Goal: Information Seeking & Learning: Learn about a topic

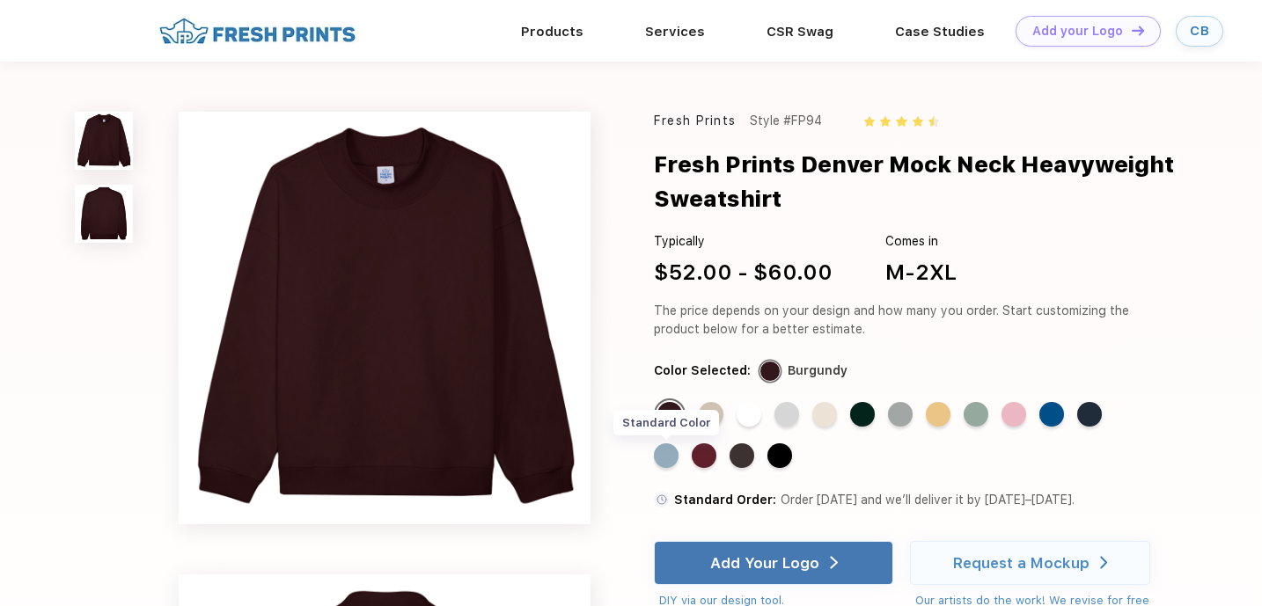
click at [664, 453] on div "Standard Color" at bounding box center [666, 455] width 25 height 25
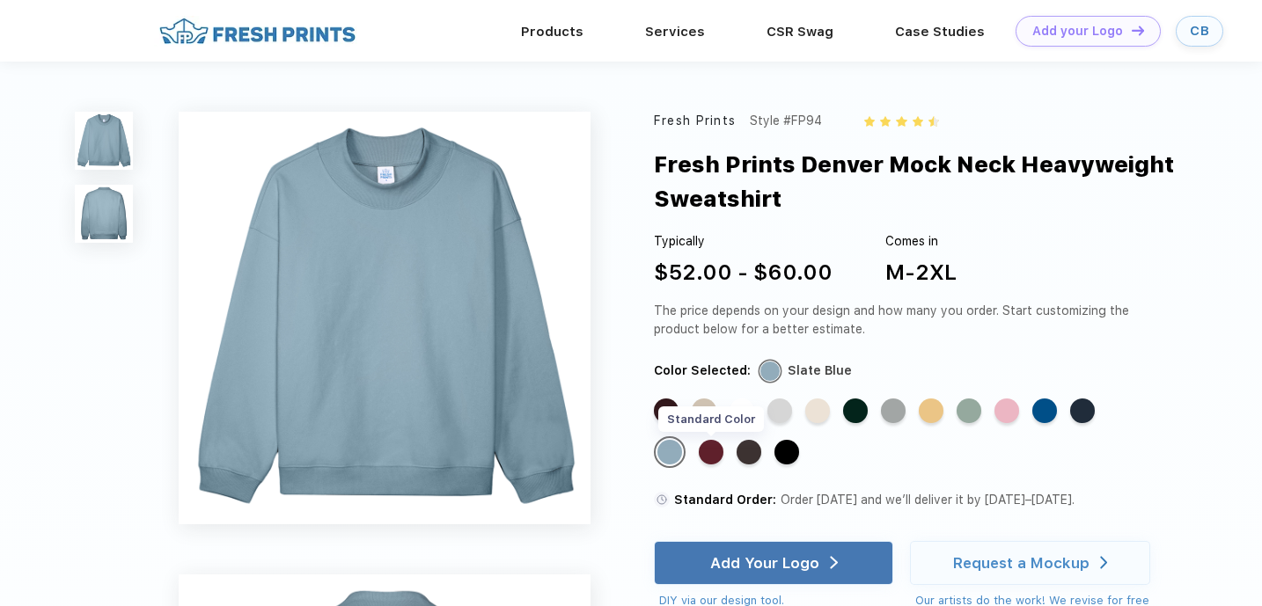
click at [714, 455] on div "Standard Color" at bounding box center [711, 452] width 25 height 25
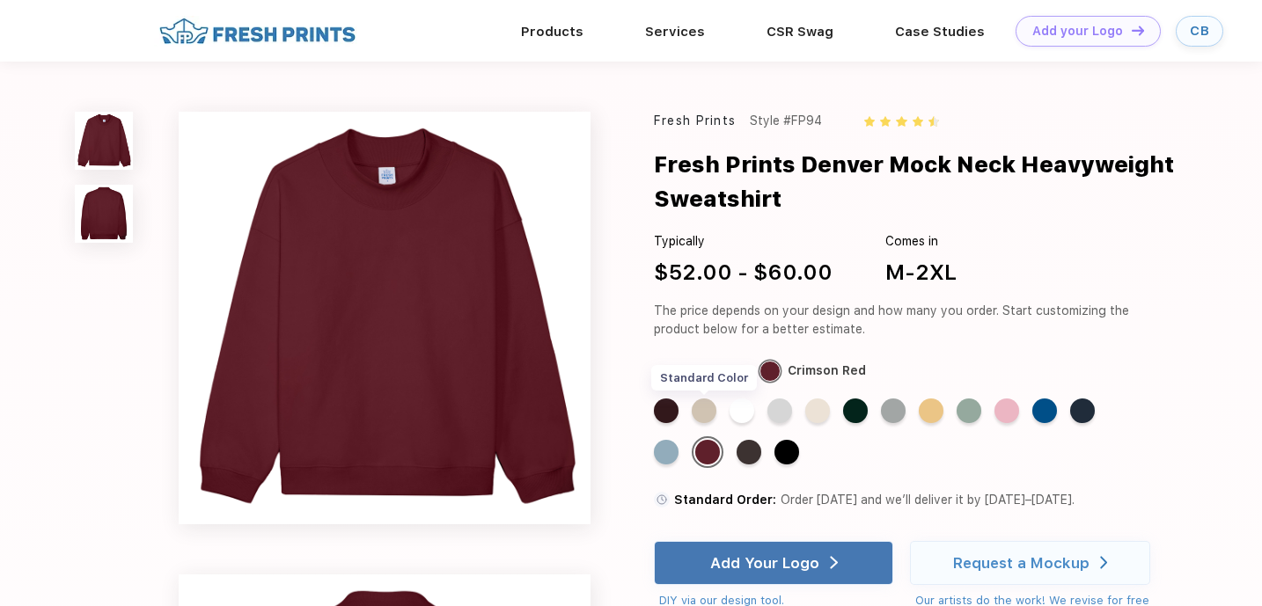
click at [706, 418] on div "Standard Color" at bounding box center [704, 411] width 25 height 25
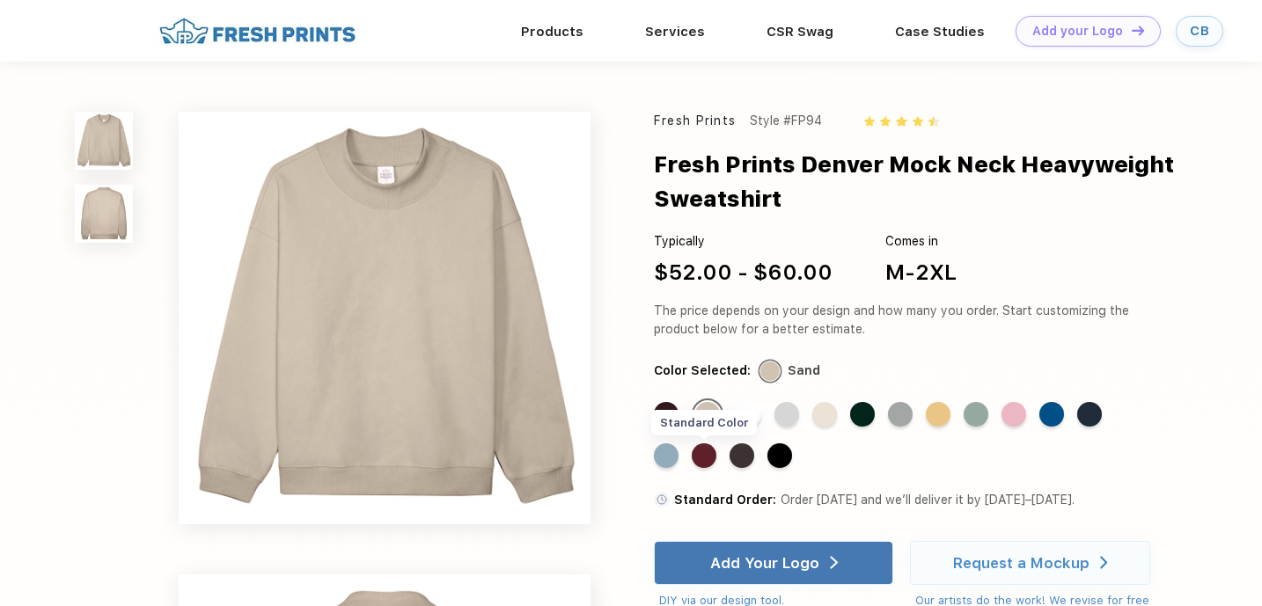
click at [705, 455] on div "Standard Color" at bounding box center [704, 455] width 25 height 25
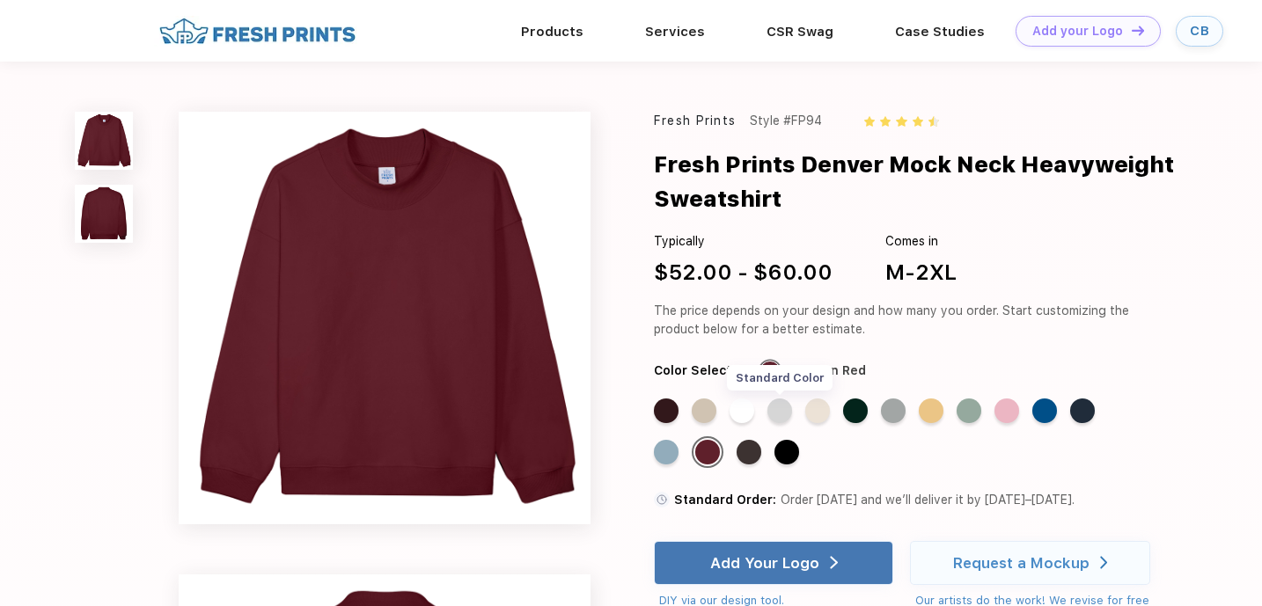
click at [786, 412] on div "Standard Color" at bounding box center [779, 411] width 25 height 25
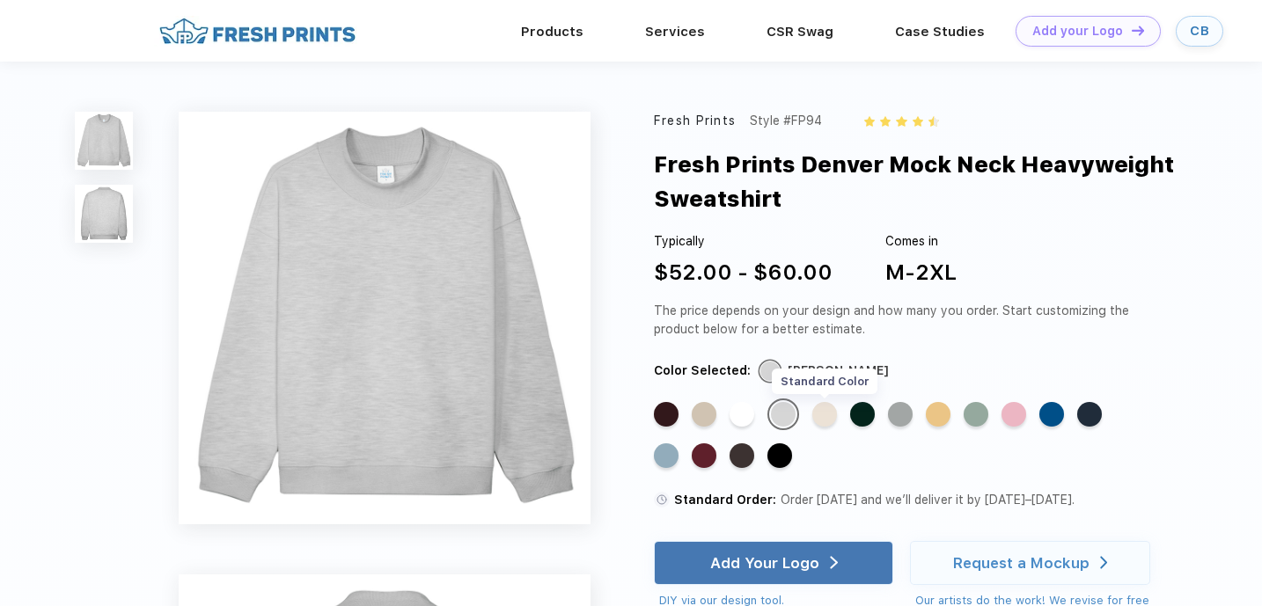
click at [824, 417] on div "Standard Color" at bounding box center [824, 414] width 25 height 25
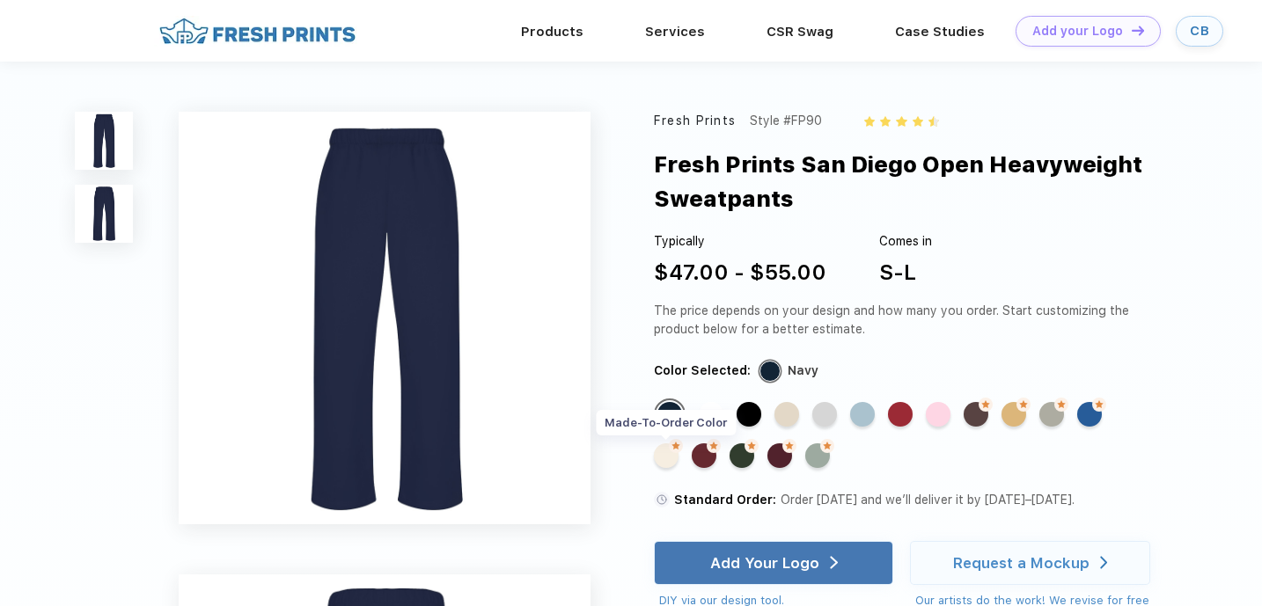
click at [666, 458] on div "Made-to-Order Color" at bounding box center [666, 455] width 25 height 25
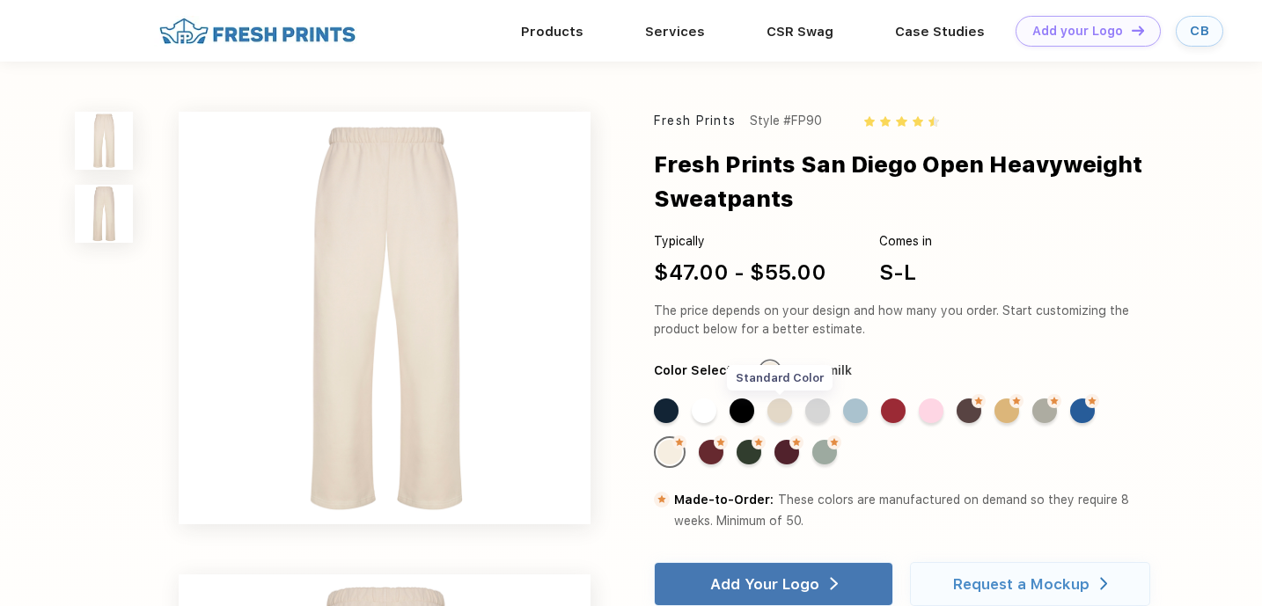
click at [781, 415] on div "Standard Color" at bounding box center [779, 411] width 25 height 25
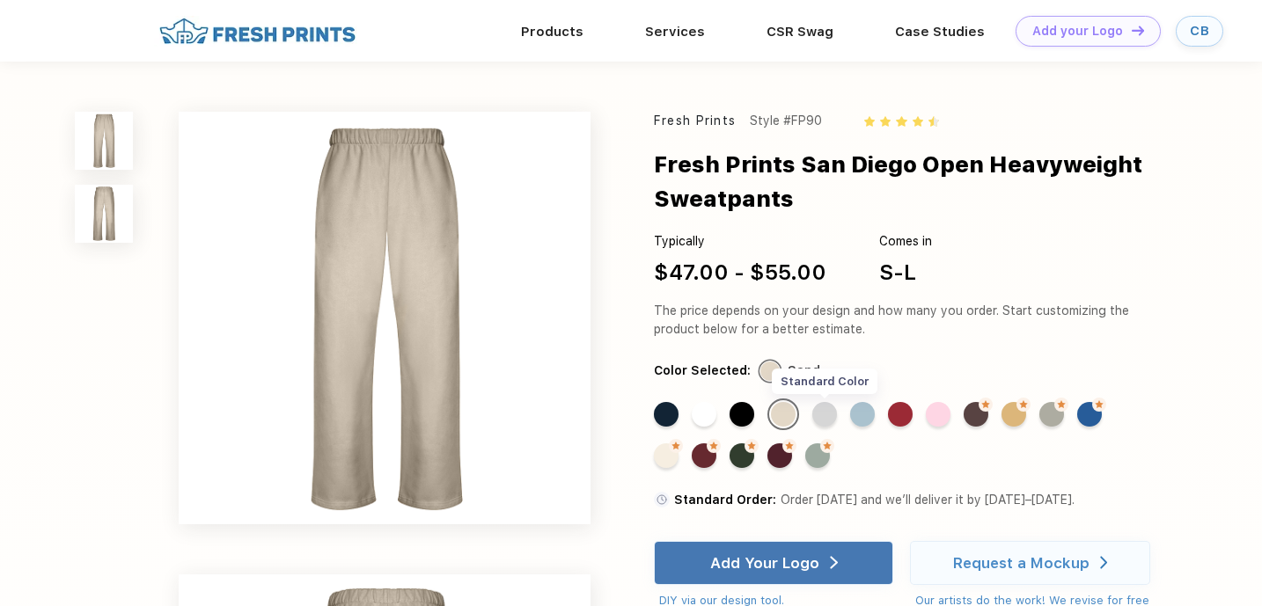
click at [830, 413] on div "Standard Color" at bounding box center [824, 414] width 25 height 25
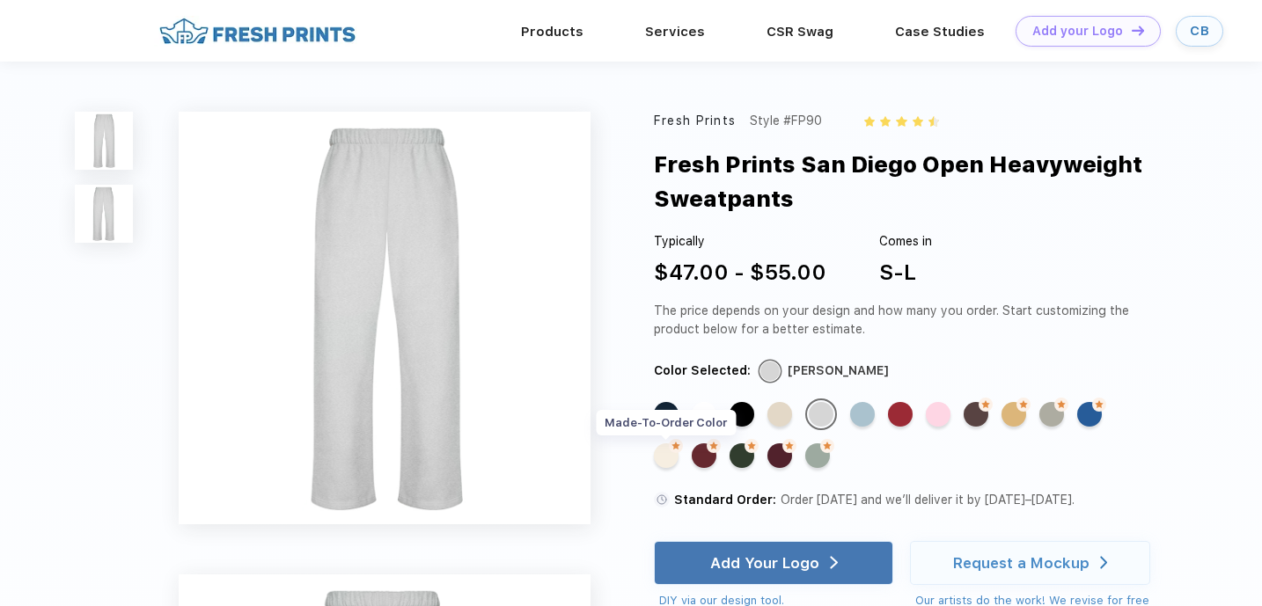
click at [670, 451] on img at bounding box center [676, 446] width 14 height 14
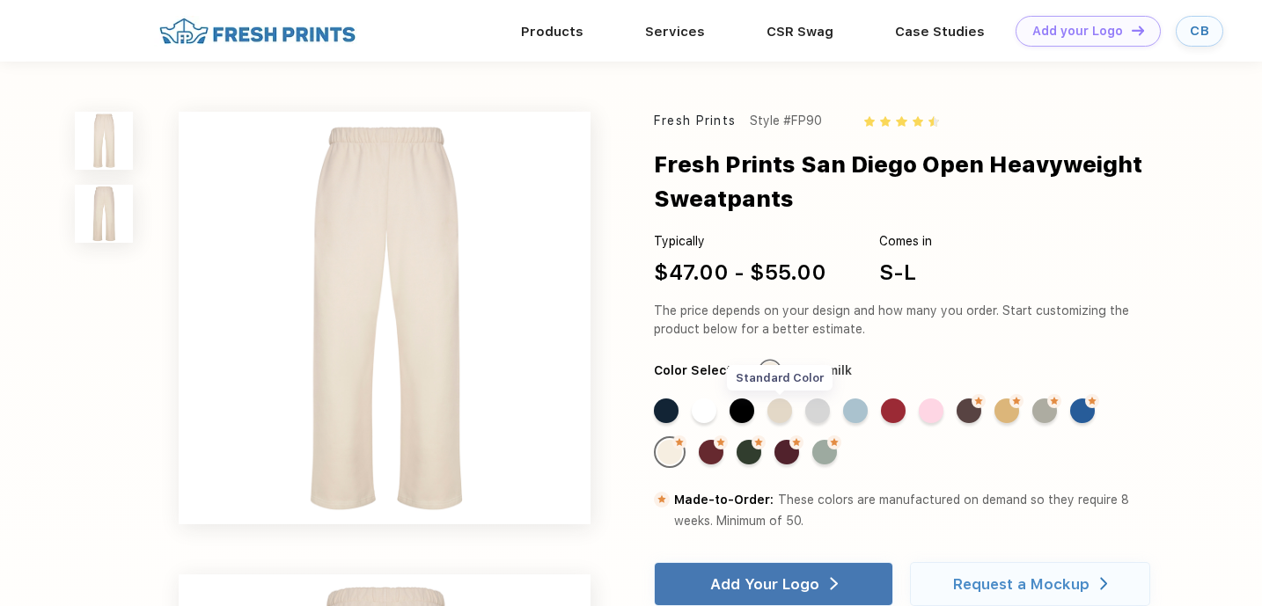
click at [784, 414] on div "Standard Color" at bounding box center [779, 411] width 25 height 25
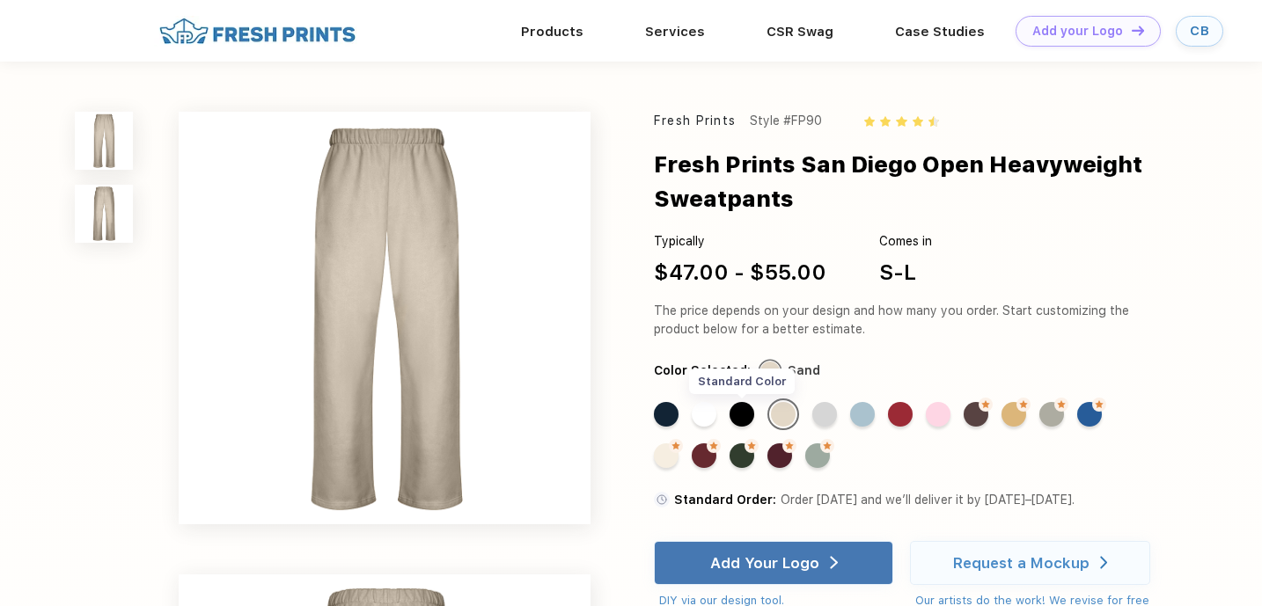
click at [746, 414] on div "Standard Color" at bounding box center [741, 414] width 25 height 25
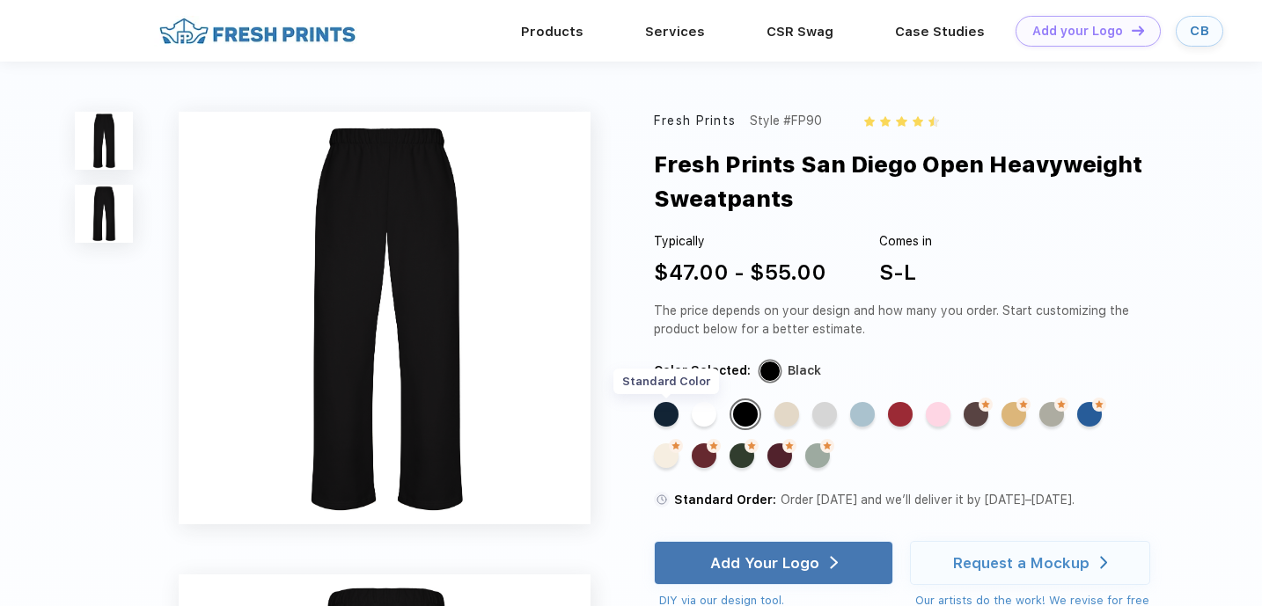
click at [672, 414] on div "Standard Color" at bounding box center [666, 414] width 25 height 25
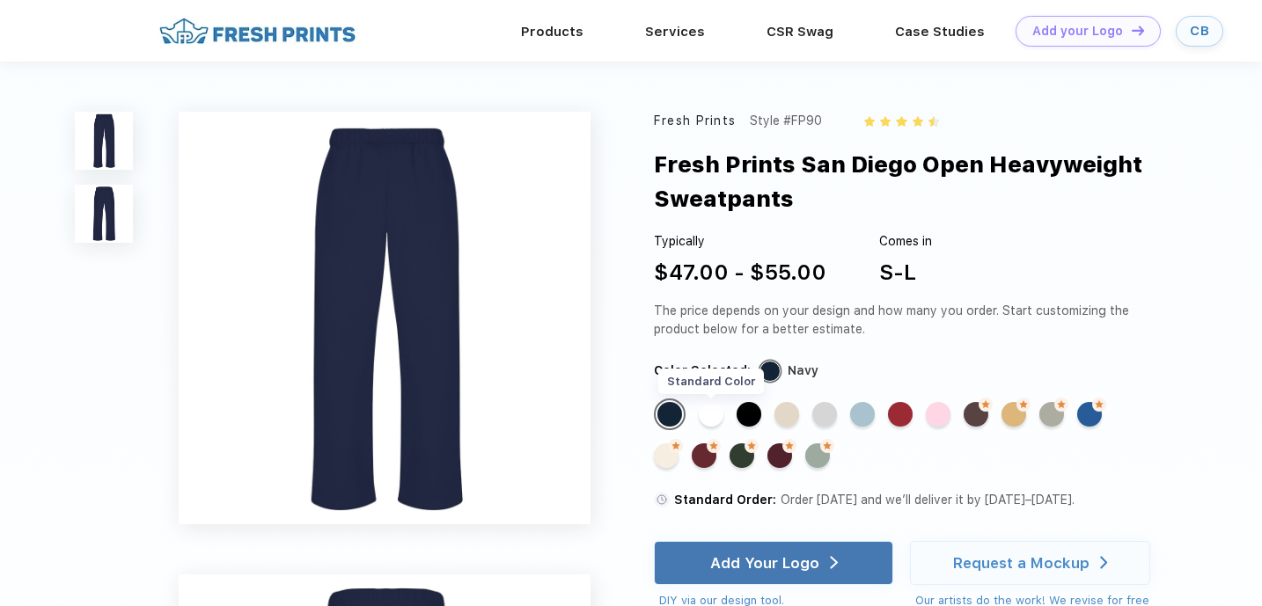
click at [722, 415] on div "Standard Color" at bounding box center [711, 414] width 25 height 25
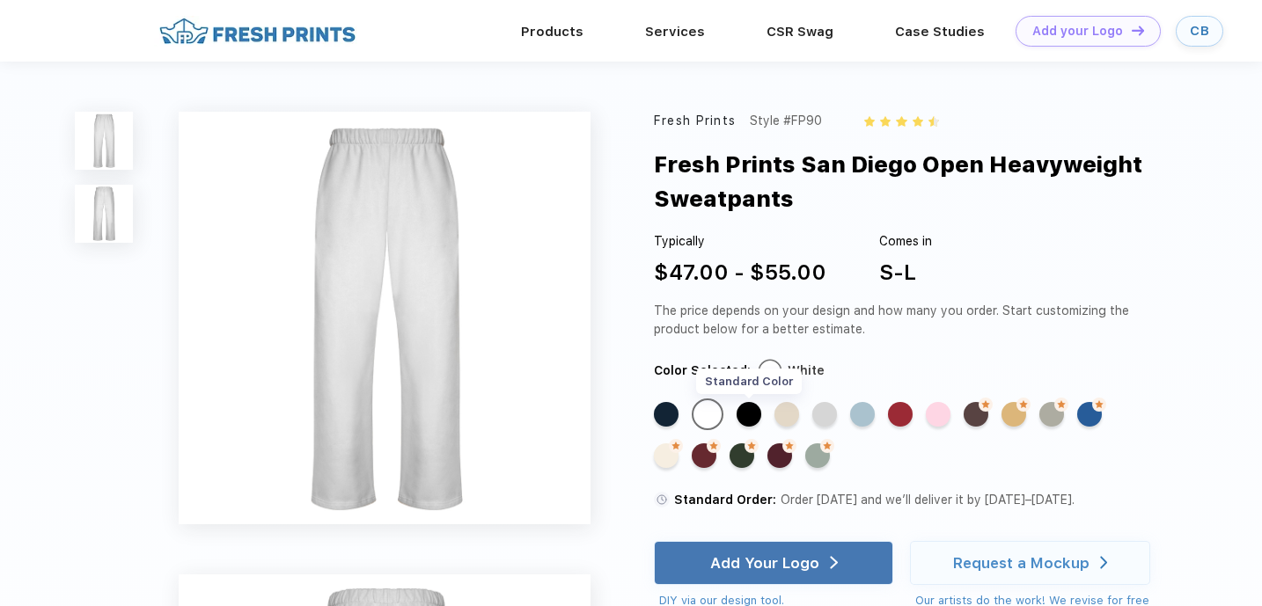
click at [756, 418] on div "Standard Color" at bounding box center [748, 414] width 25 height 25
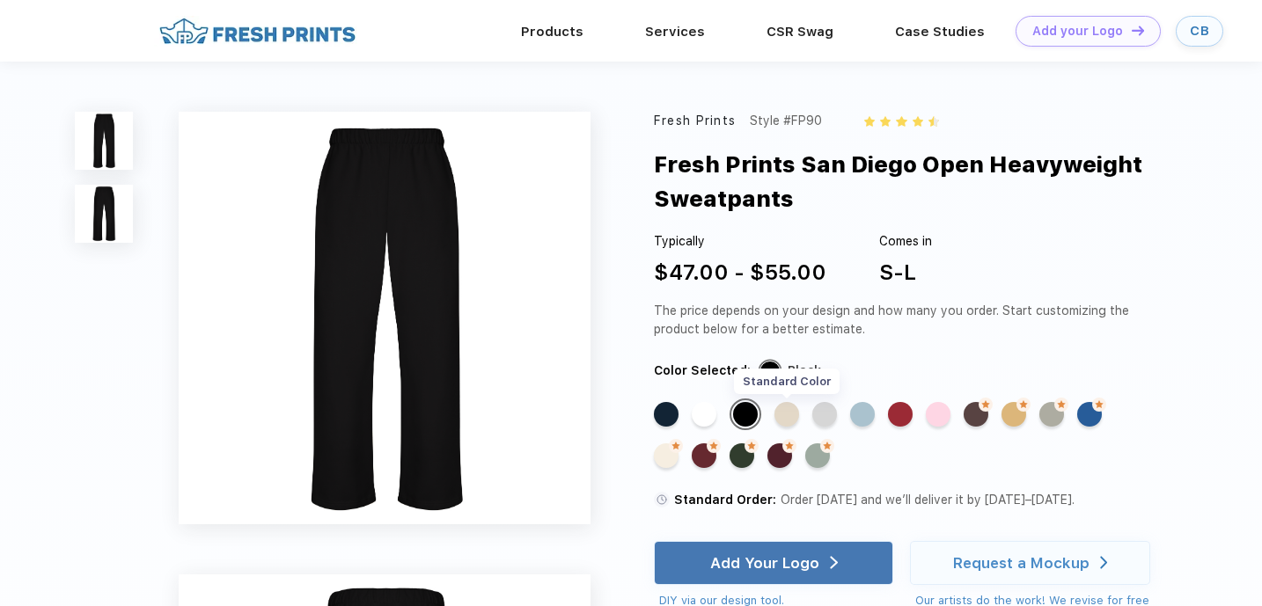
click at [792, 418] on div "Standard Color" at bounding box center [786, 414] width 25 height 25
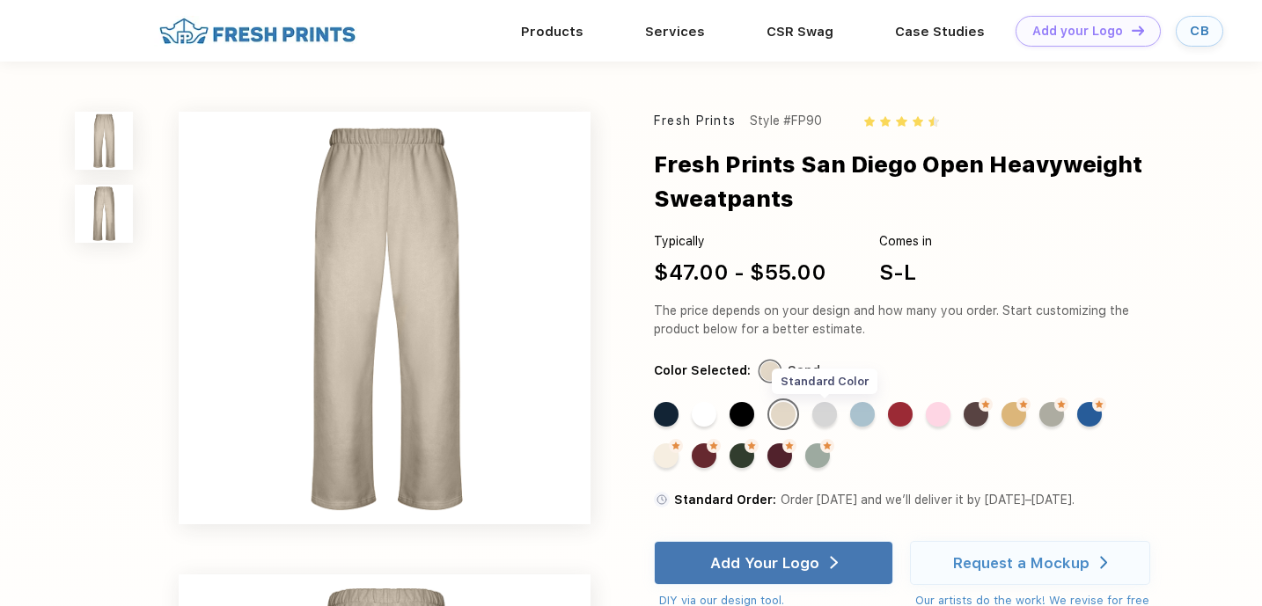
click at [824, 418] on div "Standard Color" at bounding box center [824, 414] width 25 height 25
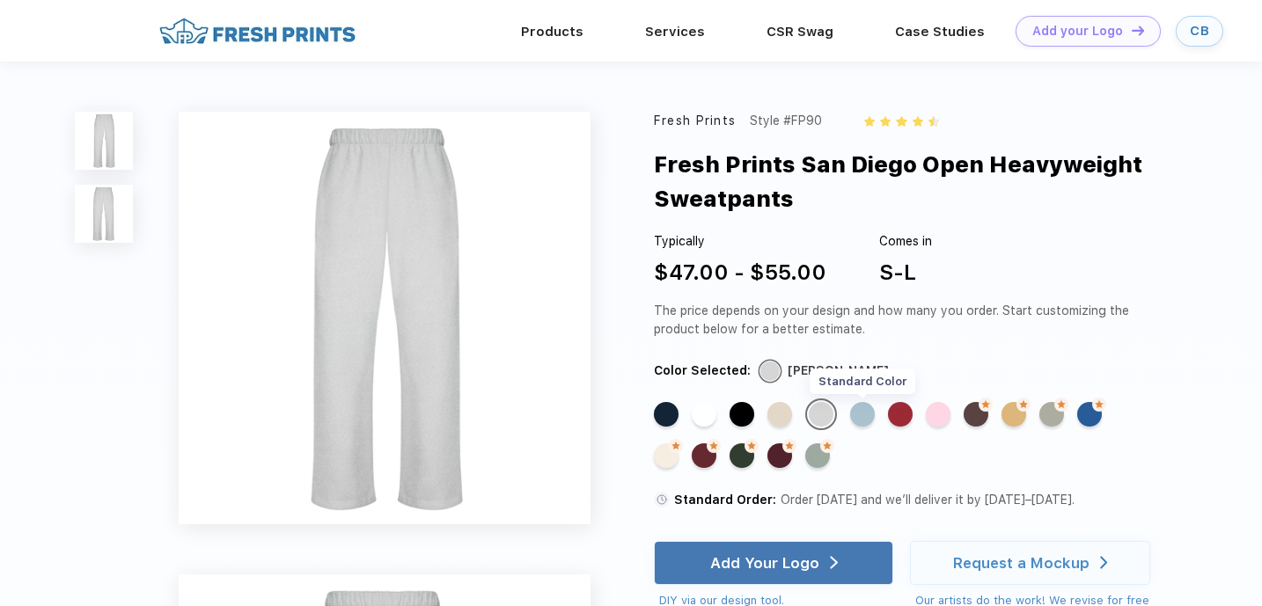
click at [860, 418] on div "Standard Color" at bounding box center [862, 414] width 25 height 25
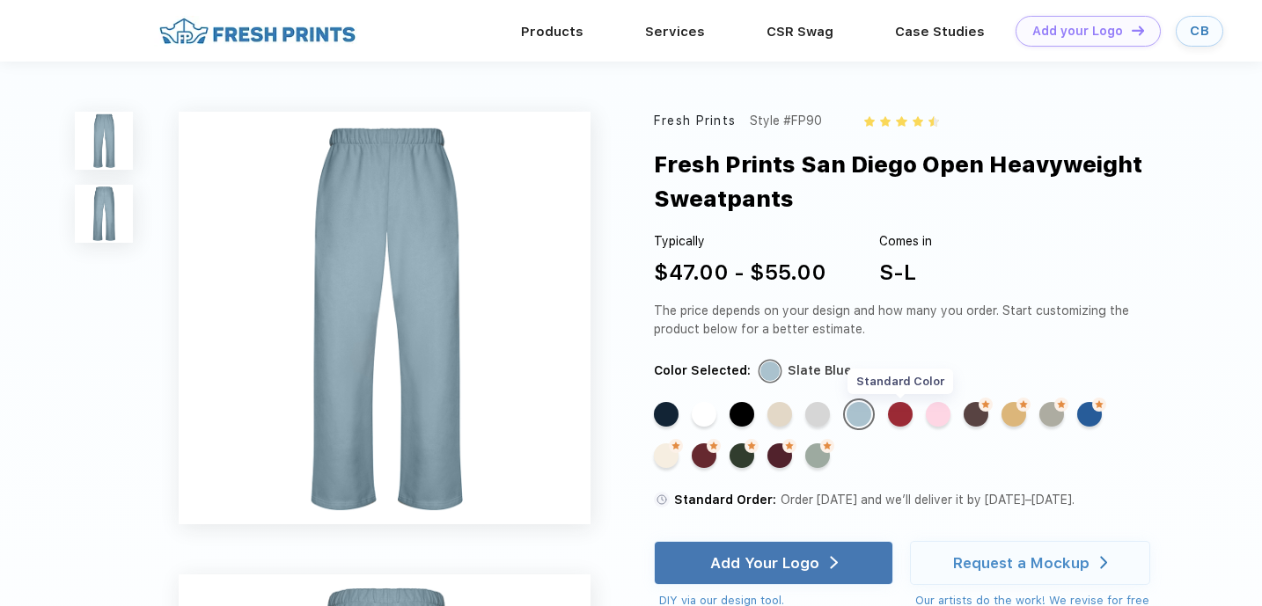
click at [910, 415] on div "Standard Color" at bounding box center [900, 414] width 25 height 25
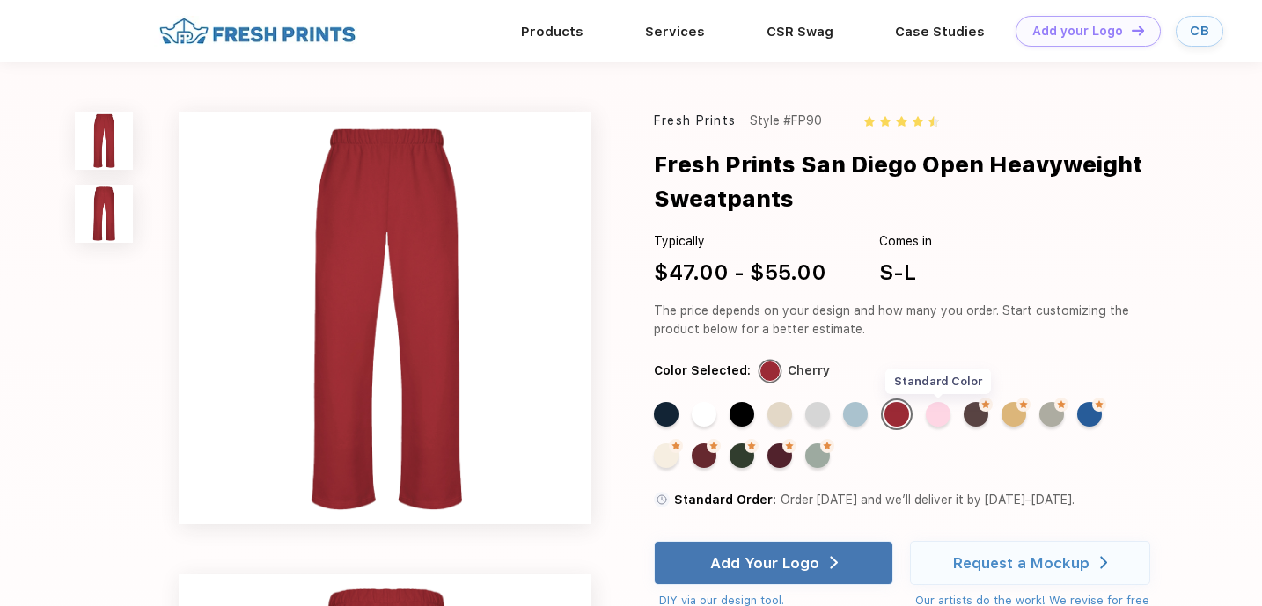
click at [938, 416] on div "Standard Color" at bounding box center [938, 414] width 25 height 25
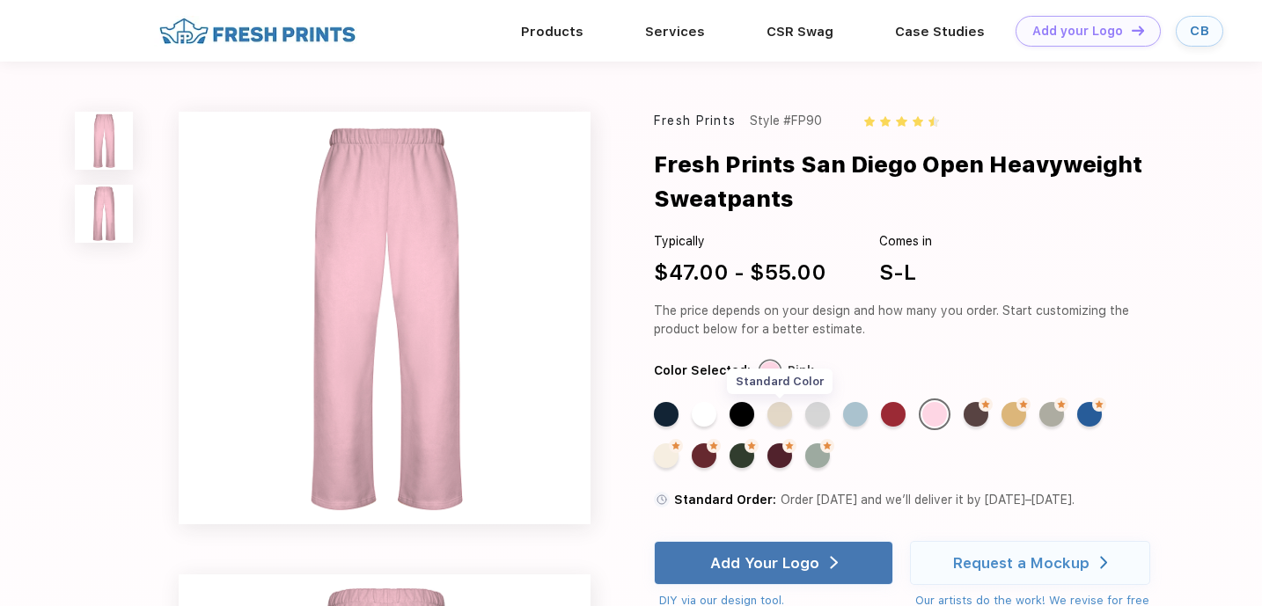
click at [786, 416] on div "Standard Color" at bounding box center [779, 414] width 25 height 25
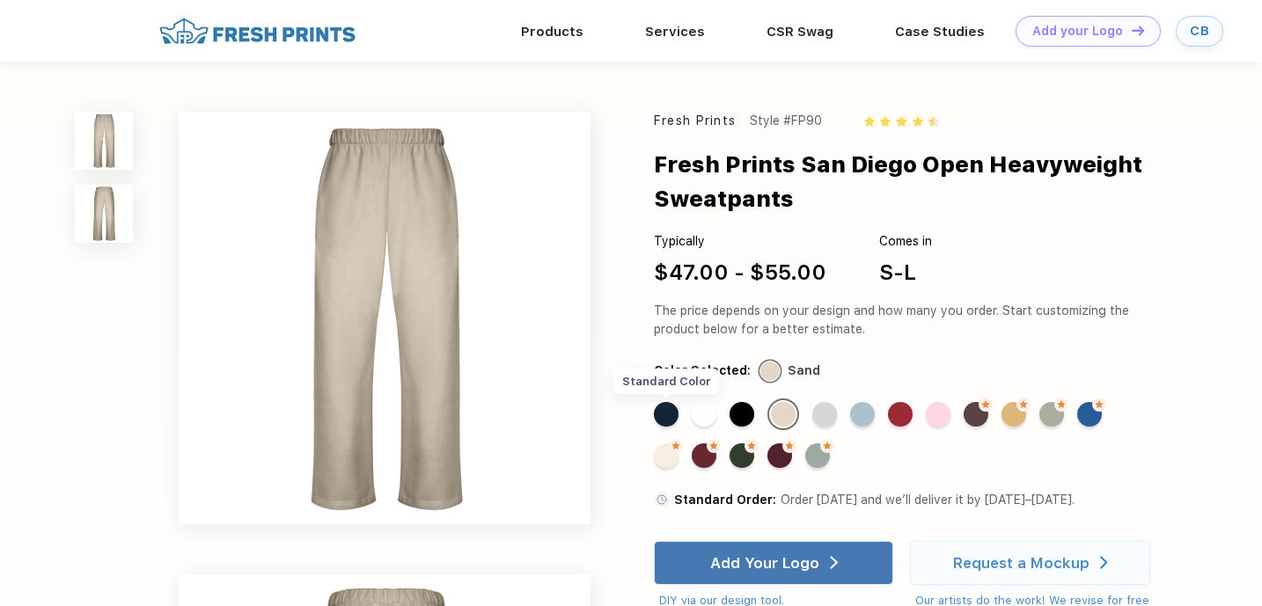
click at [665, 405] on div "Standard Color" at bounding box center [666, 414] width 25 height 25
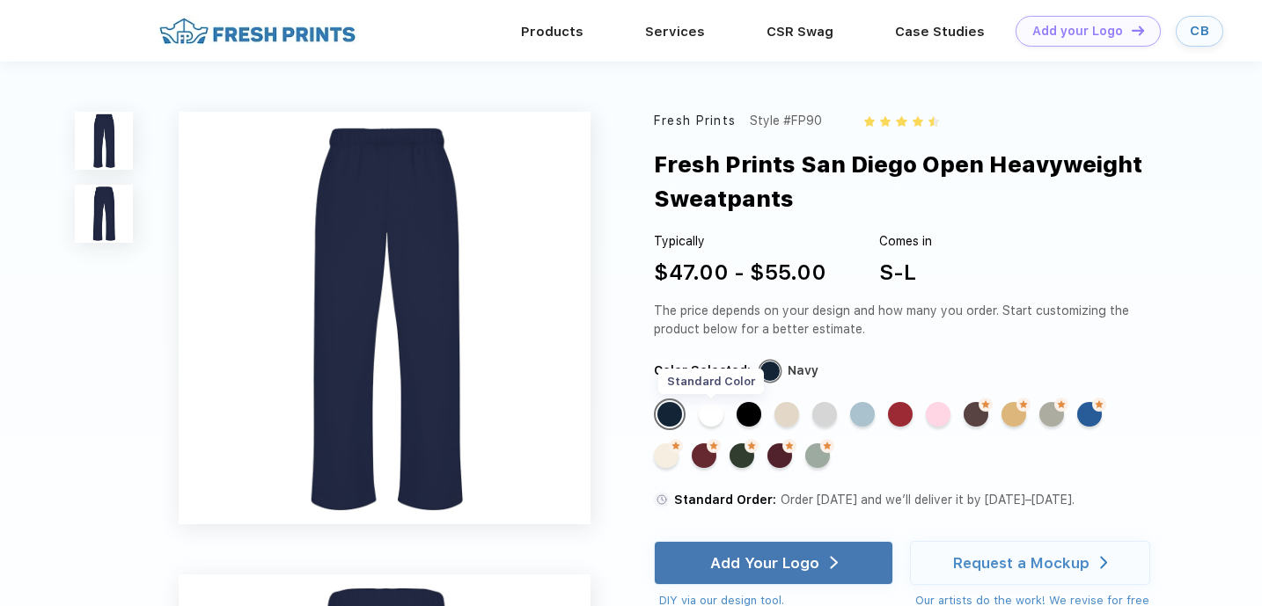
click at [707, 420] on div "Standard Color" at bounding box center [711, 414] width 25 height 25
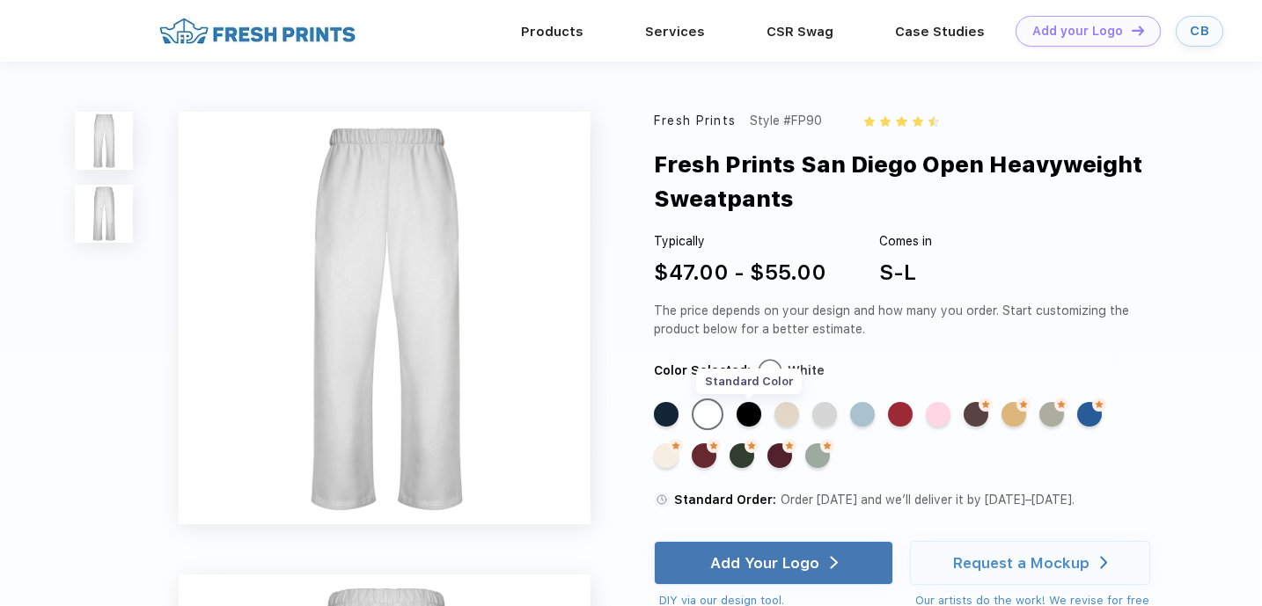
click at [749, 413] on div "Standard Color" at bounding box center [748, 414] width 25 height 25
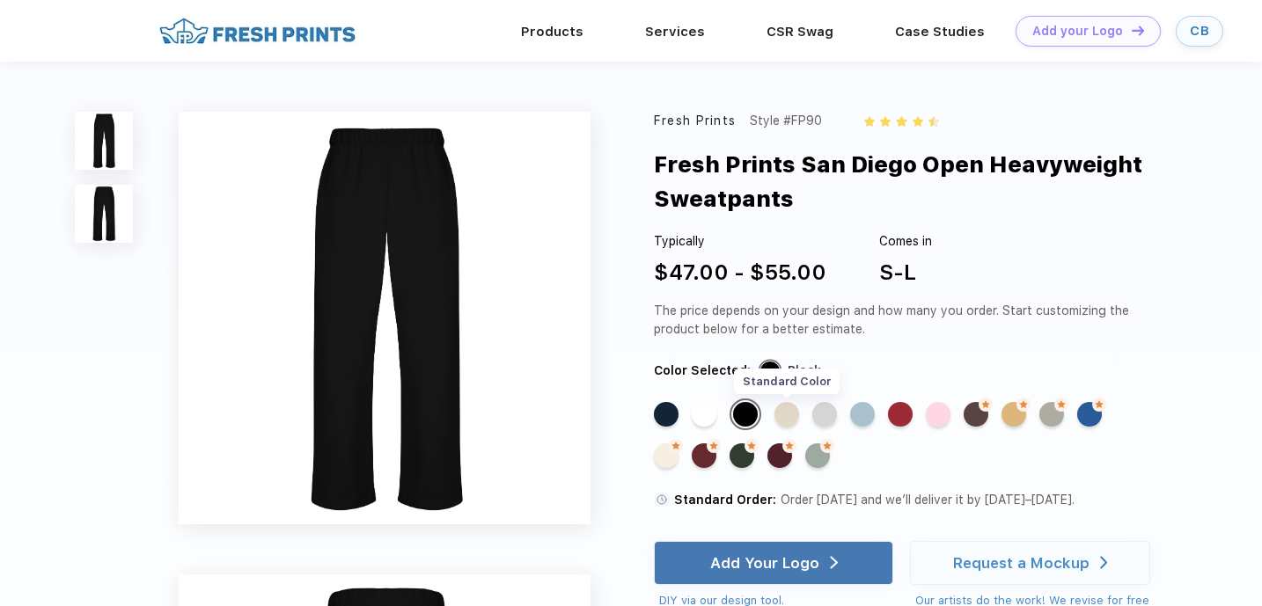
click at [782, 421] on div "Standard Color" at bounding box center [786, 414] width 25 height 25
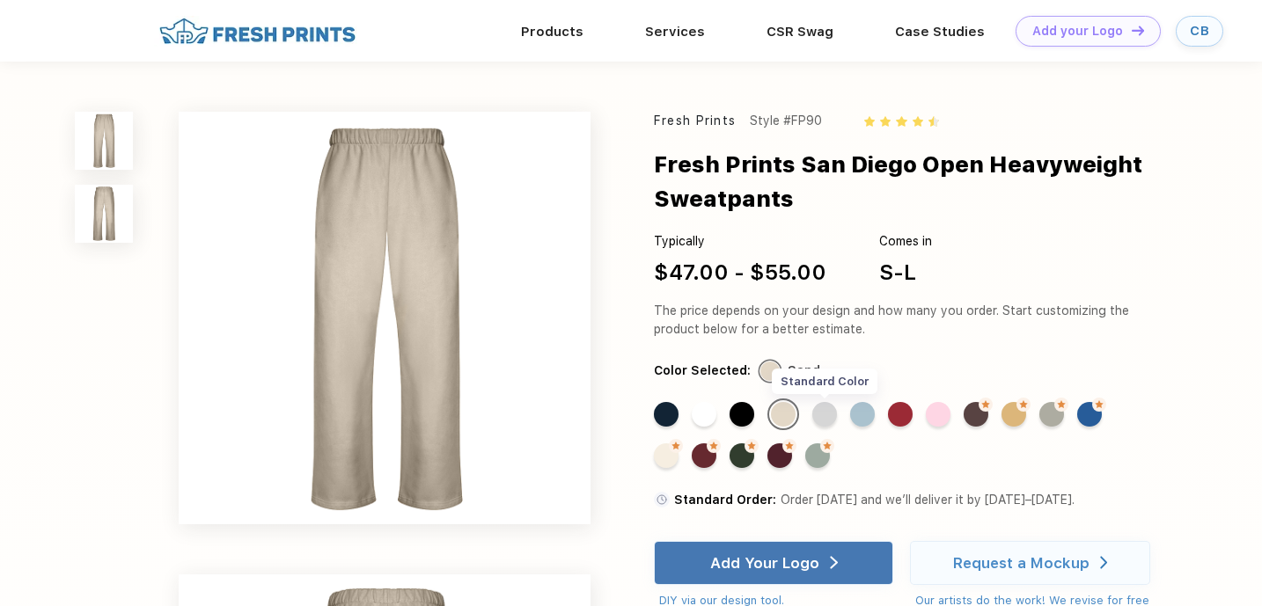
click at [820, 417] on div "Standard Color" at bounding box center [824, 414] width 25 height 25
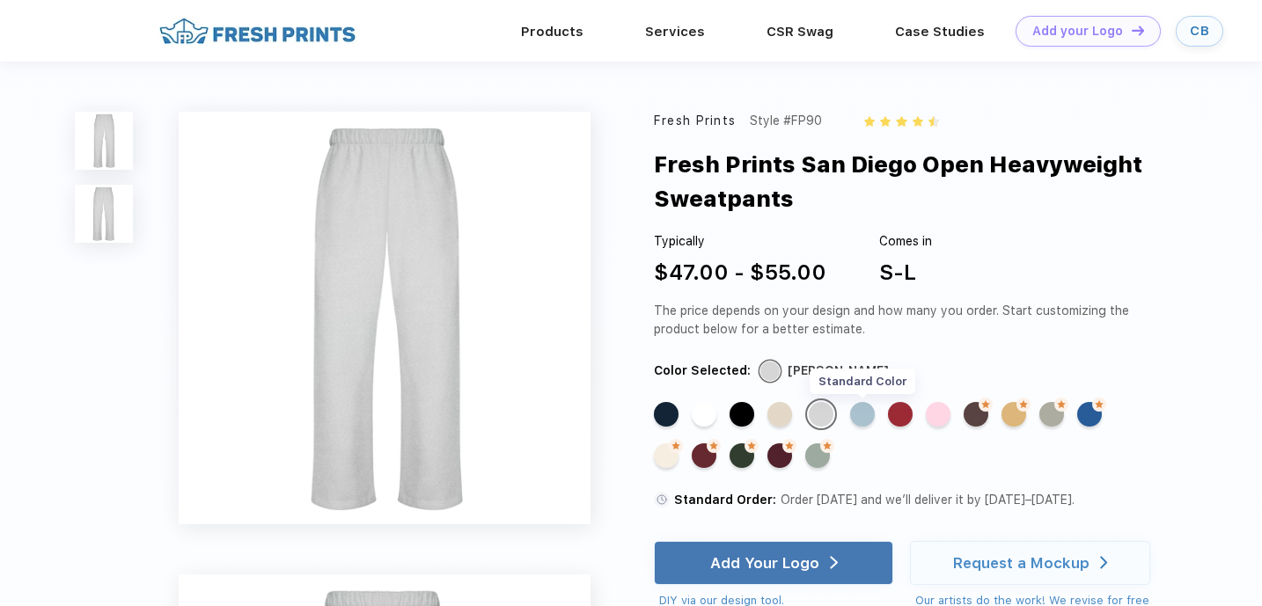
click at [863, 421] on div "Standard Color" at bounding box center [862, 414] width 25 height 25
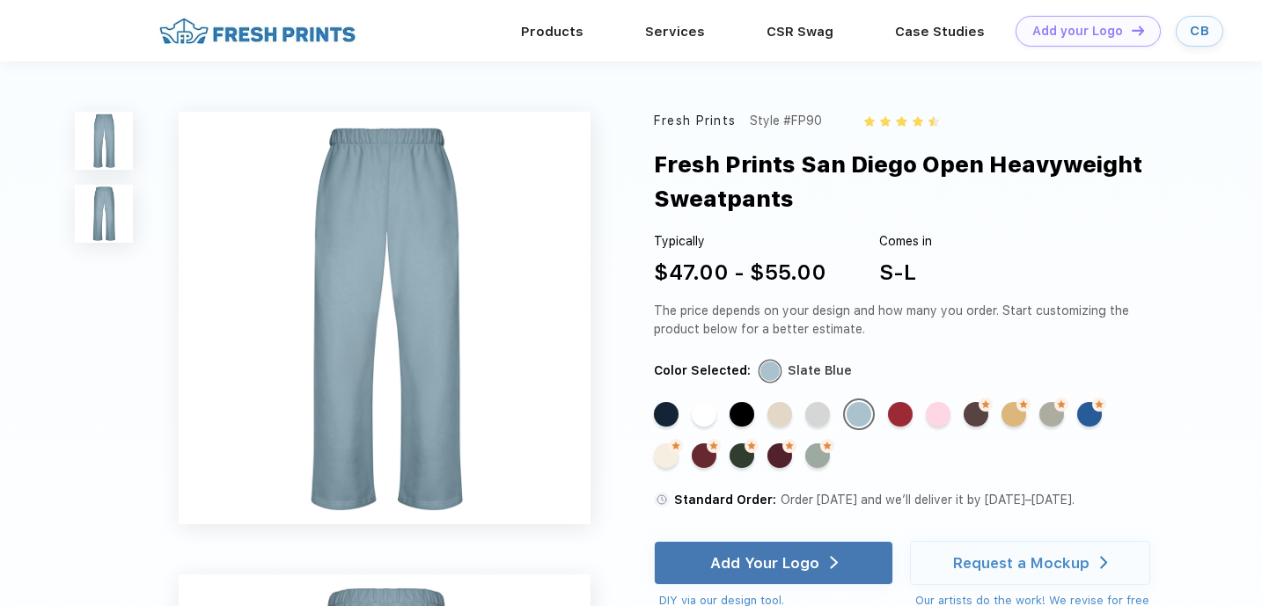
click at [890, 426] on div "Standard Color" at bounding box center [900, 414] width 25 height 25
click at [899, 418] on div "Standard Color" at bounding box center [900, 414] width 25 height 25
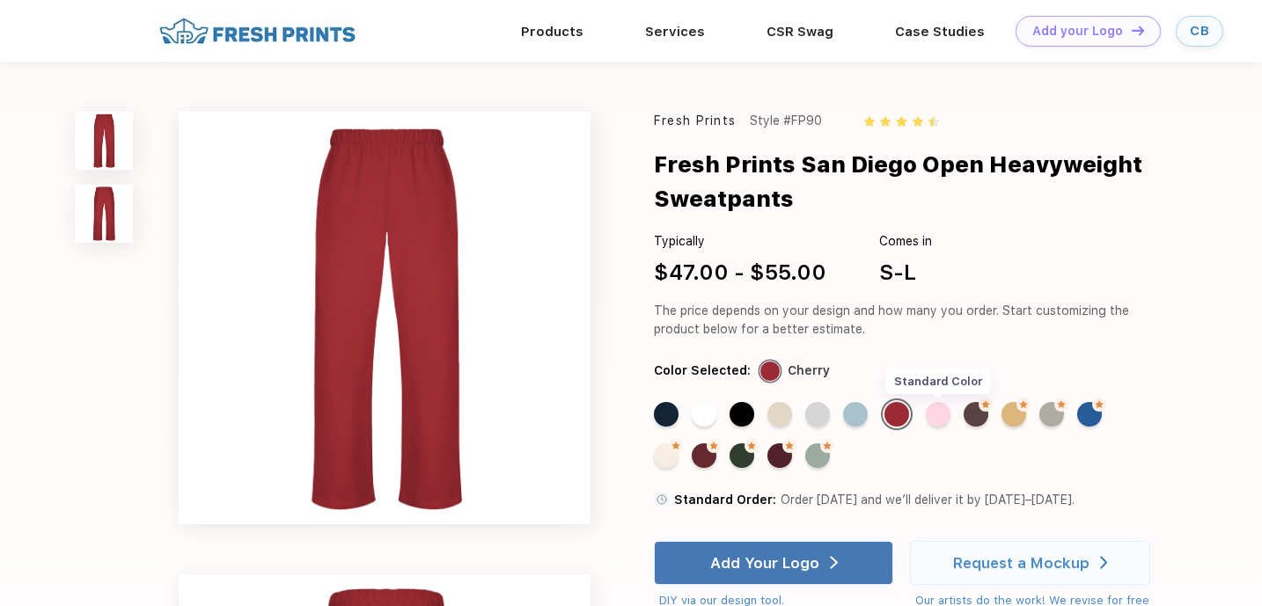
click at [930, 421] on div "Standard Color" at bounding box center [938, 414] width 25 height 25
